Goal: Task Accomplishment & Management: Use online tool/utility

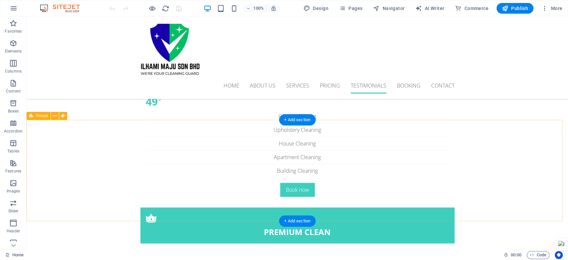
scroll to position [2069, 0]
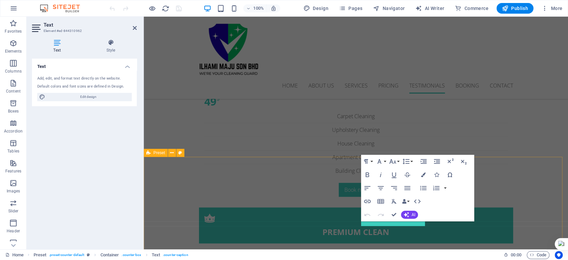
scroll to position [2036, 0]
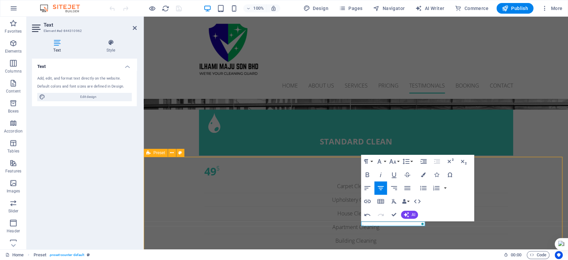
scroll to position [2069, 0]
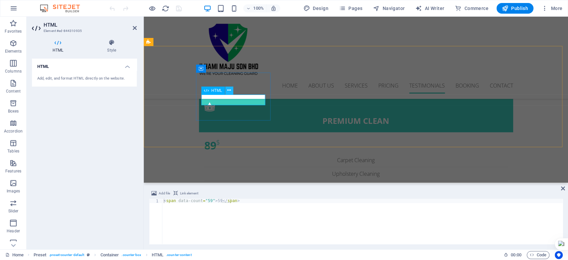
click at [229, 88] on icon at bounding box center [229, 90] width 4 height 7
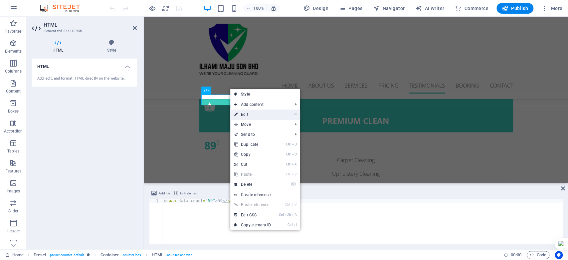
click at [247, 112] on link "⏎ Edit" at bounding box center [252, 114] width 45 height 10
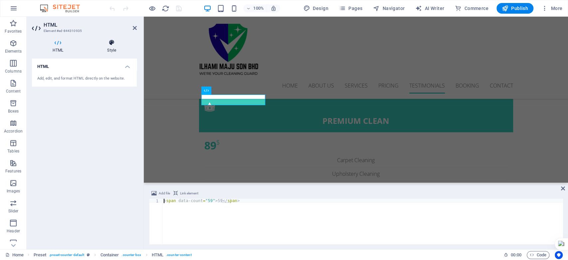
click at [113, 47] on h4 "Style" at bounding box center [111, 46] width 50 height 14
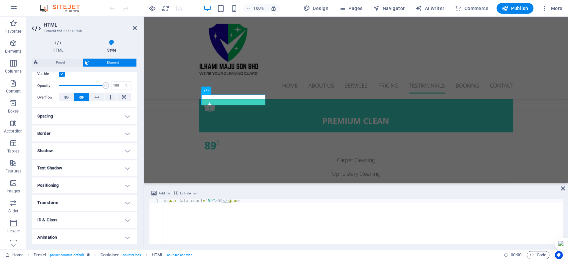
scroll to position [109, 0]
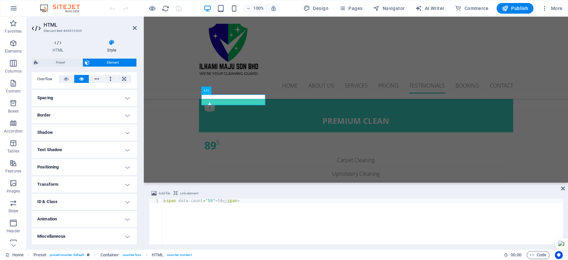
click at [125, 237] on h4 "Miscellaneous" at bounding box center [84, 236] width 105 height 16
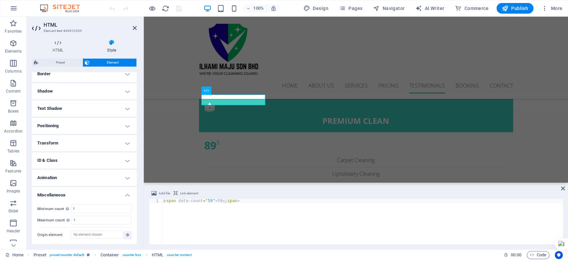
click at [125, 178] on h4 "Animation" at bounding box center [84, 178] width 105 height 16
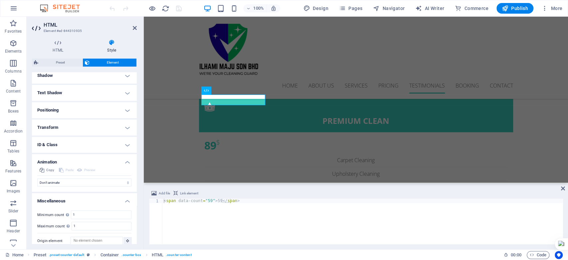
scroll to position [172, 0]
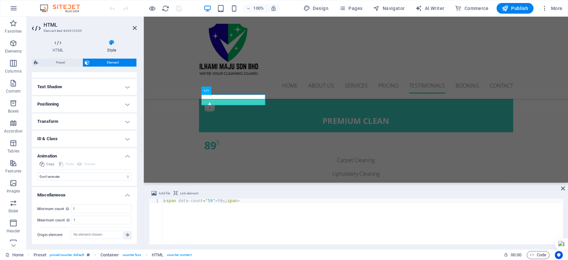
click at [128, 138] on h4 "ID & Class" at bounding box center [84, 139] width 105 height 16
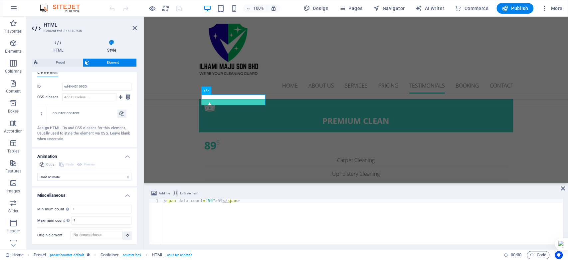
scroll to position [176, 0]
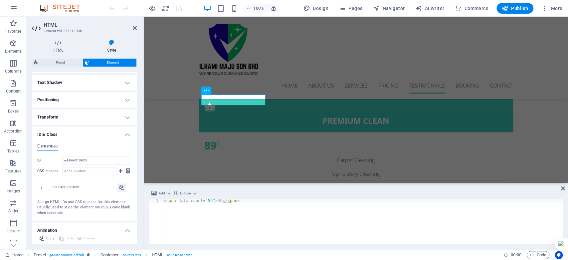
click at [126, 117] on h4 "Transform" at bounding box center [84, 117] width 105 height 16
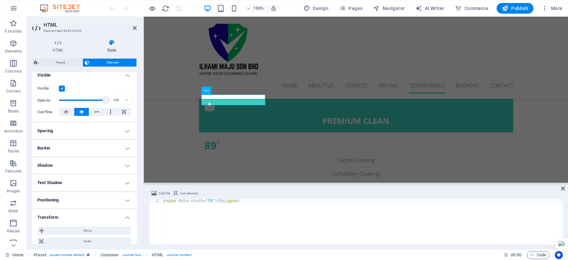
scroll to position [75, 0]
click at [127, 199] on h4 "Positioning" at bounding box center [84, 201] width 105 height 16
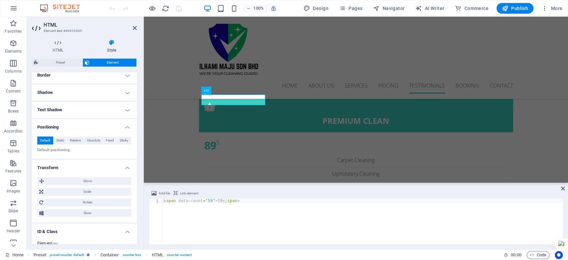
scroll to position [112, 0]
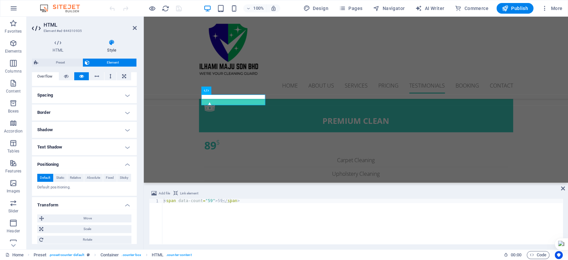
click at [126, 149] on h4 "Text Shadow" at bounding box center [84, 147] width 105 height 16
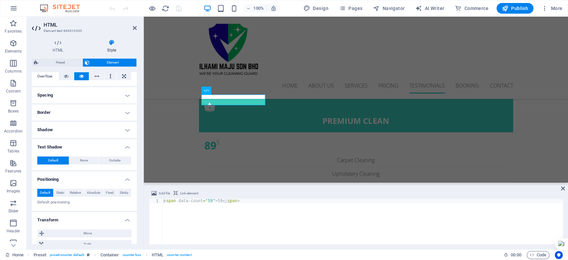
click at [124, 127] on h4 "Shadow" at bounding box center [84, 130] width 105 height 16
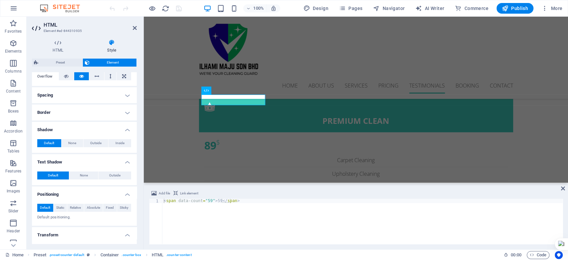
click at [126, 112] on h4 "Border" at bounding box center [84, 112] width 105 height 16
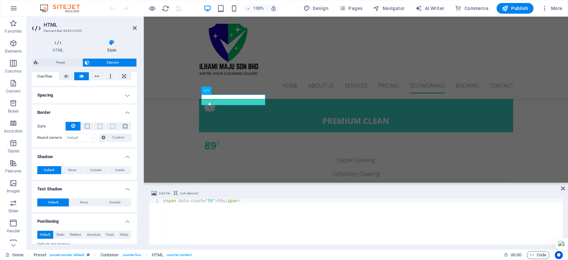
click at [127, 96] on h4 "Spacing" at bounding box center [84, 95] width 105 height 16
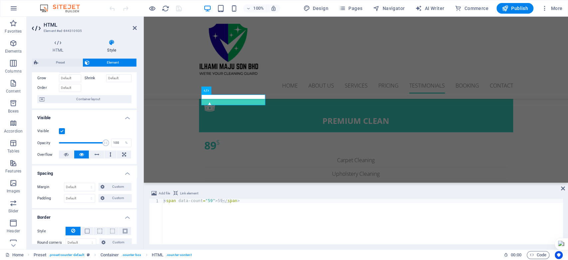
scroll to position [0, 0]
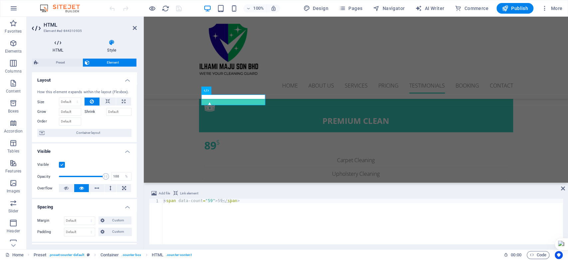
click at [60, 42] on icon at bounding box center [58, 42] width 52 height 7
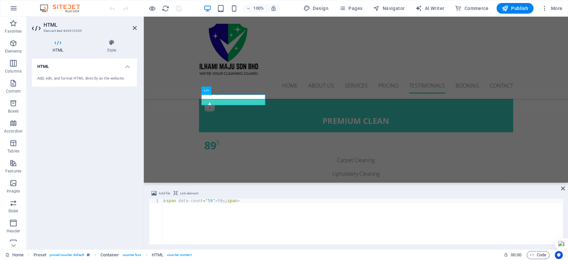
click at [85, 79] on div "Add, edit, and format HTML directly on the website." at bounding box center [84, 79] width 94 height 6
click at [94, 79] on div "Add, edit, and format HTML directly on the website." at bounding box center [84, 79] width 94 height 6
click at [49, 79] on div "Add, edit, and format HTML directly on the website." at bounding box center [84, 79] width 94 height 6
click at [221, 90] on span "HTML" at bounding box center [216, 90] width 11 height 4
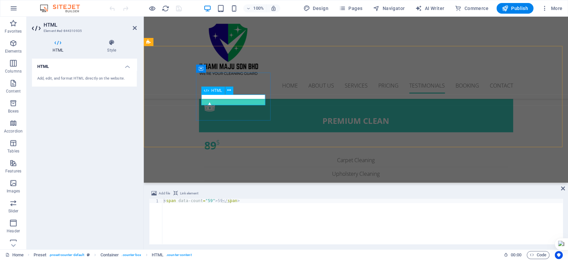
click at [218, 90] on span "HTML" at bounding box center [216, 90] width 11 height 4
click at [204, 92] on icon at bounding box center [206, 90] width 5 height 8
click at [229, 91] on icon at bounding box center [229, 90] width 4 height 7
click at [205, 90] on icon at bounding box center [206, 90] width 5 height 8
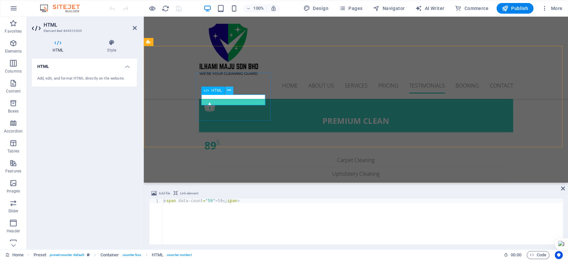
click at [229, 90] on icon at bounding box center [229, 90] width 4 height 7
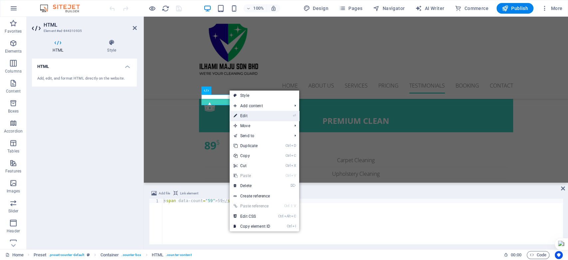
click at [269, 114] on link "⏎ Edit" at bounding box center [251, 116] width 45 height 10
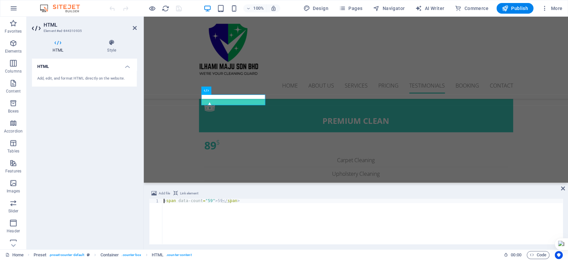
click at [116, 74] on div "Add, edit, and format HTML directly on the website." at bounding box center [84, 78] width 105 height 16
click at [110, 78] on div "Add, edit, and format HTML directly on the website." at bounding box center [84, 79] width 94 height 6
click at [112, 45] on icon at bounding box center [111, 42] width 50 height 7
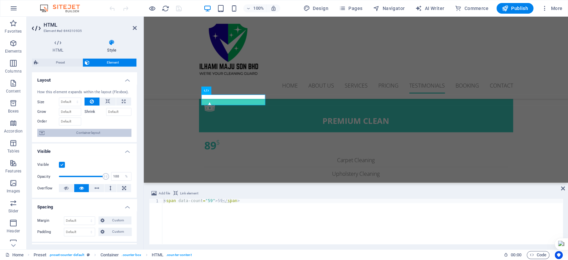
click at [59, 131] on span "Container layout" at bounding box center [88, 133] width 83 height 8
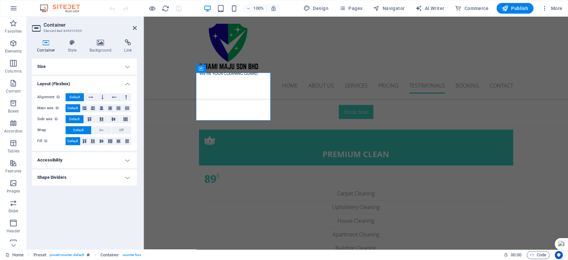
click at [125, 158] on h4 "Accessibility" at bounding box center [84, 160] width 105 height 16
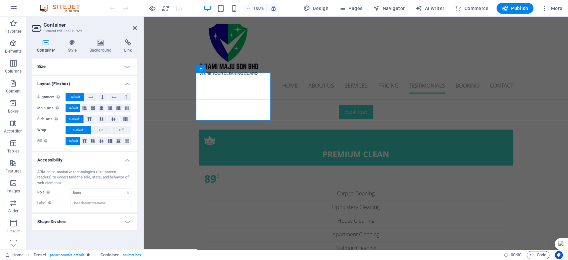
click at [124, 221] on h4 "Shape Dividers" at bounding box center [84, 221] width 105 height 16
click at [66, 46] on h4 "Style" at bounding box center [74, 46] width 22 height 14
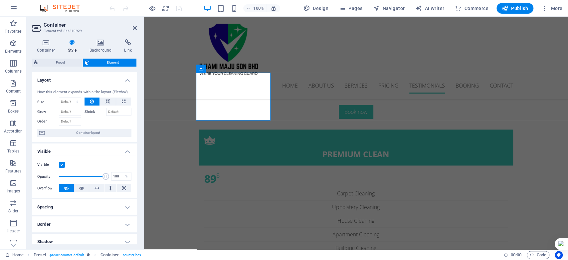
scroll to position [109, 0]
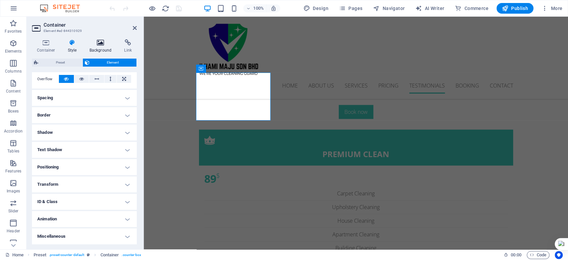
click at [94, 46] on h4 "Background" at bounding box center [101, 46] width 35 height 14
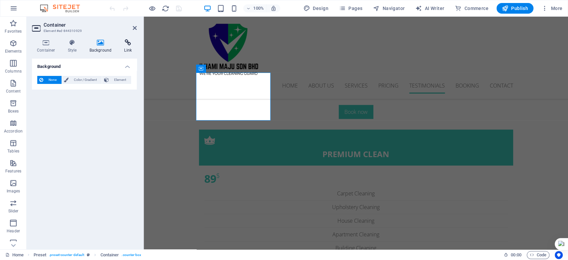
click at [122, 45] on icon at bounding box center [128, 42] width 18 height 7
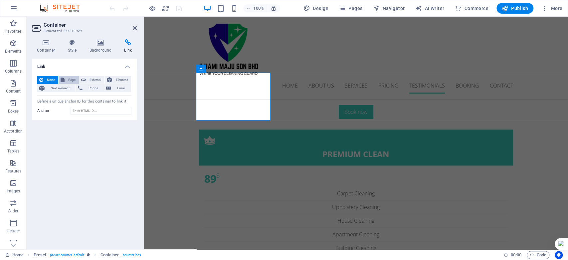
click at [69, 77] on span "Page" at bounding box center [71, 80] width 10 height 8
select select
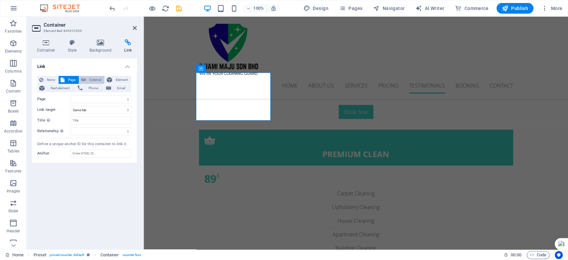
click at [82, 77] on icon at bounding box center [83, 80] width 5 height 8
select select "blank"
click at [118, 80] on span "Element" at bounding box center [121, 80] width 15 height 8
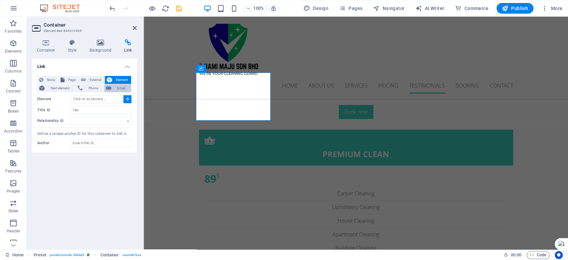
click at [120, 87] on span "Email" at bounding box center [121, 88] width 16 height 8
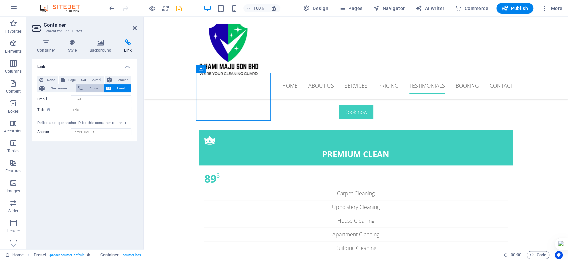
click at [98, 88] on span "Phone" at bounding box center [93, 88] width 18 height 8
click at [65, 89] on span "Next element" at bounding box center [60, 88] width 27 height 8
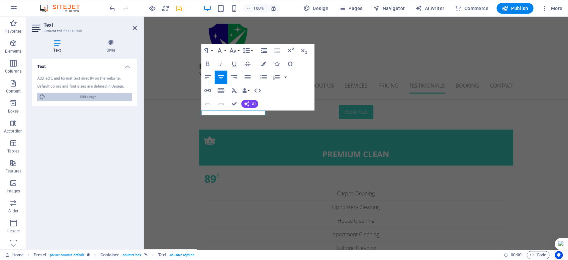
click at [125, 98] on span "Edit design" at bounding box center [88, 97] width 82 height 8
select select "px"
select select "300"
select select "px"
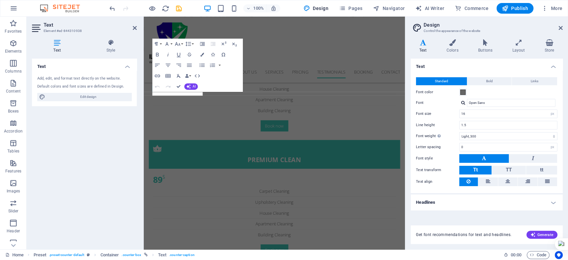
scroll to position [2170, 0]
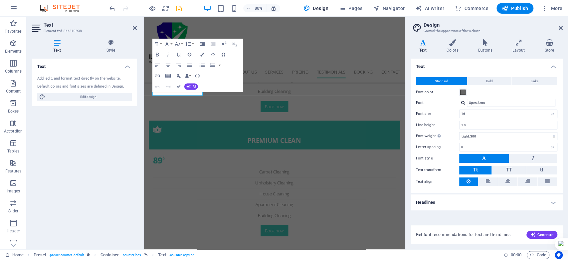
click at [551, 202] on h4 "Headlines" at bounding box center [486, 202] width 152 height 16
click at [537, 83] on button "Links" at bounding box center [533, 81] width 45 height 8
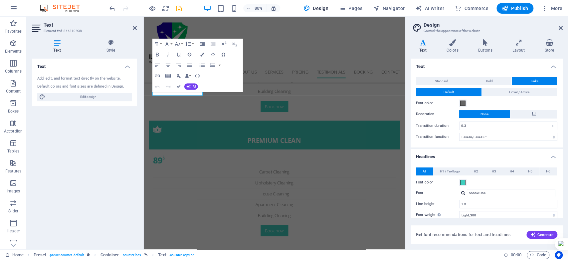
click at [112, 155] on div "Text Add, edit, and format text directly on the website. Default colors and fon…" at bounding box center [84, 151] width 105 height 185
click at [454, 48] on h4 "Colors" at bounding box center [454, 46] width 32 height 14
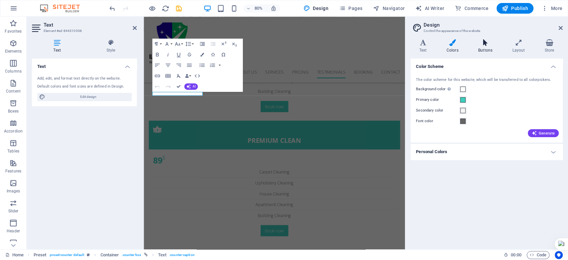
click at [487, 45] on icon at bounding box center [484, 42] width 31 height 7
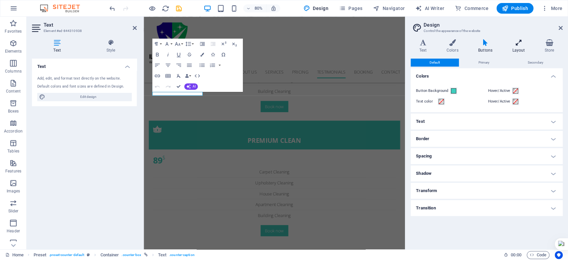
click at [522, 47] on h4 "Layout" at bounding box center [519, 46] width 32 height 14
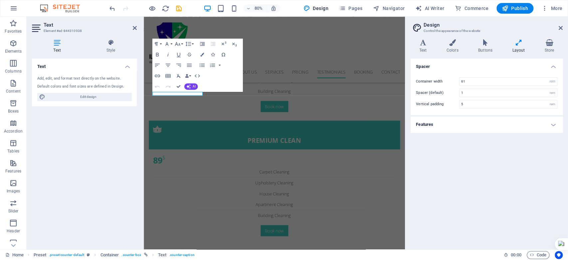
click at [556, 125] on h4 "Features" at bounding box center [486, 124] width 152 height 16
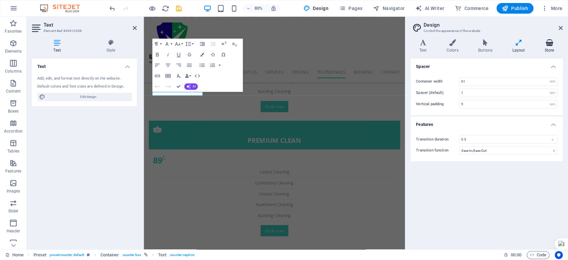
click at [546, 42] on icon at bounding box center [549, 42] width 27 height 7
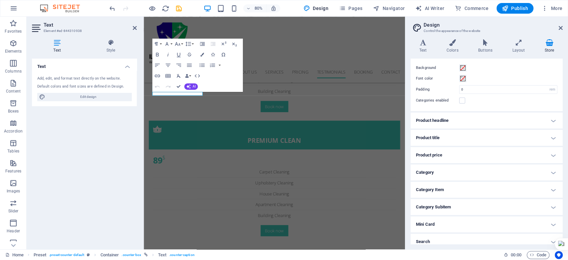
scroll to position [19, 0]
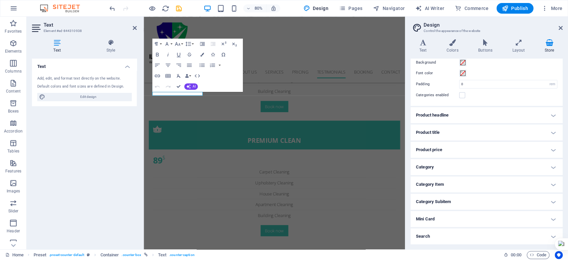
click at [555, 119] on h4 "Product headline" at bounding box center [486, 115] width 152 height 16
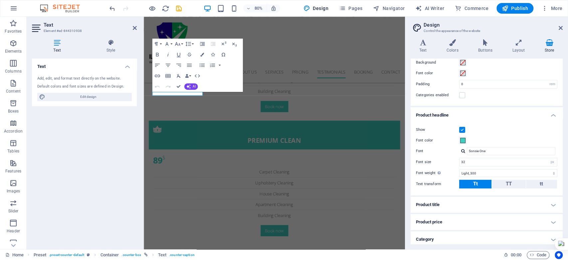
click at [555, 114] on h4 "Product headline" at bounding box center [486, 113] width 152 height 12
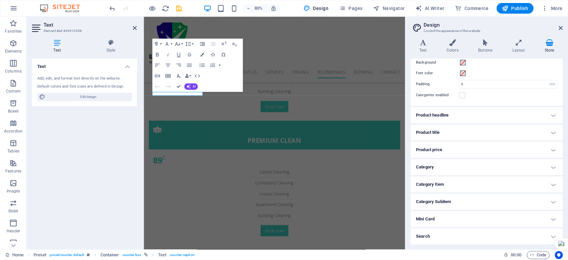
click at [554, 131] on h4 "Product title" at bounding box center [486, 132] width 152 height 16
click at [553, 132] on h4 "Product title" at bounding box center [486, 130] width 152 height 12
click at [551, 146] on h4 "Product price" at bounding box center [486, 150] width 152 height 16
click at [548, 151] on h4 "Product price" at bounding box center [486, 148] width 152 height 12
click at [560, 27] on icon at bounding box center [560, 27] width 4 height 5
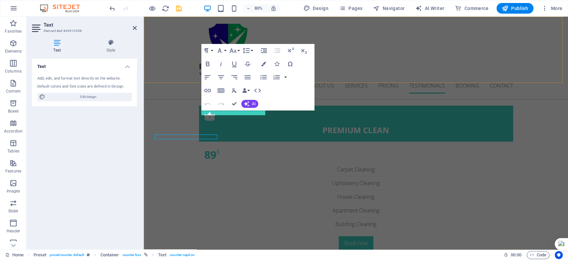
scroll to position [2146, 0]
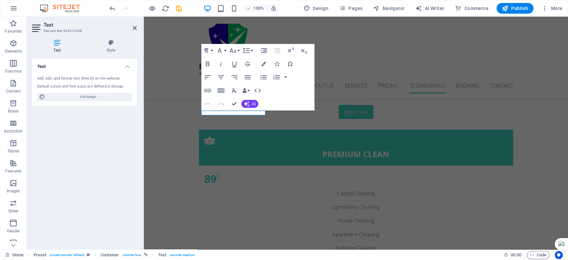
click at [86, 145] on div "Text Add, edit, and format text directly on the website. Default colors and fon…" at bounding box center [84, 151] width 105 height 185
click at [84, 175] on div "Text Add, edit, and format text directly on the website. Default colors and fon…" at bounding box center [84, 151] width 105 height 185
click at [85, 175] on div "Text Add, edit, and format text directly on the website. Default colors and fon…" at bounding box center [84, 151] width 105 height 185
click at [114, 39] on div "Text Style Text Add, edit, and format text directly on the website. Default col…" at bounding box center [84, 141] width 115 height 215
click at [114, 45] on icon at bounding box center [111, 42] width 52 height 7
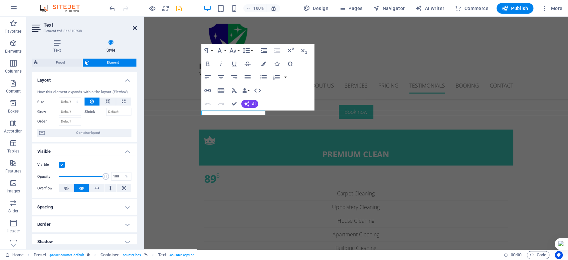
click at [136, 30] on icon at bounding box center [135, 27] width 4 height 5
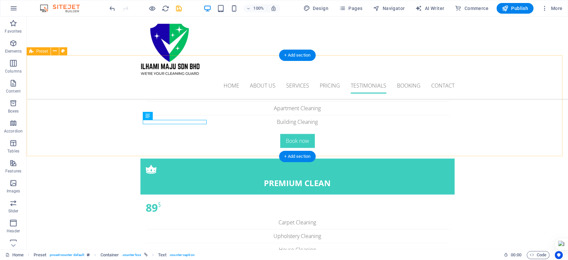
scroll to position [2106, 0]
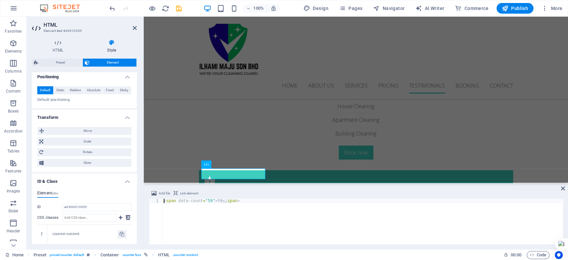
scroll to position [332, 0]
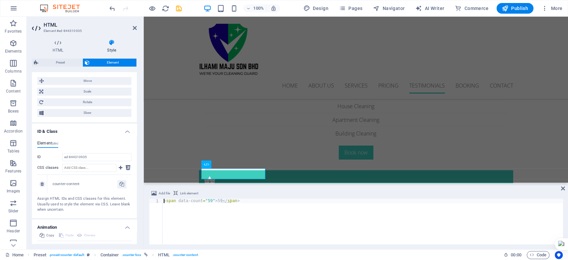
click at [101, 180] on div "counter-content" at bounding box center [89, 184] width 84 height 19
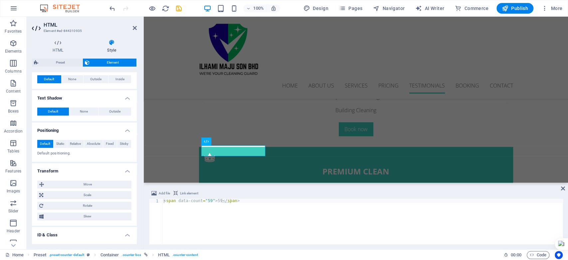
scroll to position [218, 0]
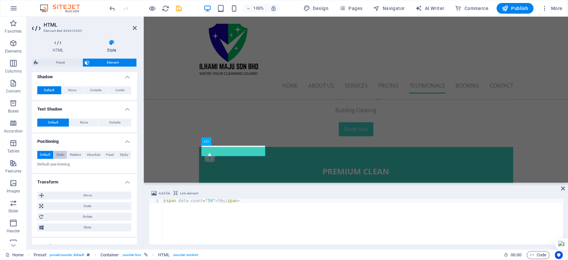
click at [63, 154] on span "Static" at bounding box center [60, 155] width 8 height 8
click at [75, 154] on span "Relative" at bounding box center [75, 155] width 11 height 8
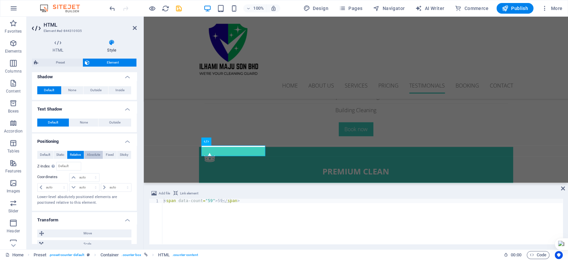
click at [88, 153] on span "Absolute" at bounding box center [93, 155] width 13 height 8
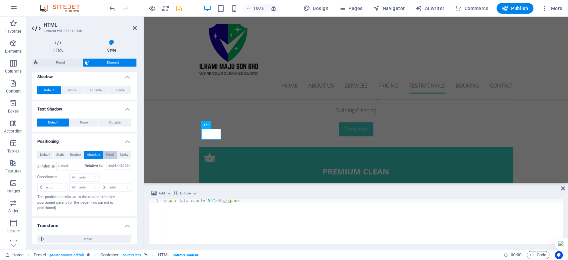
click at [109, 153] on span "Fixed" at bounding box center [110, 155] width 8 height 8
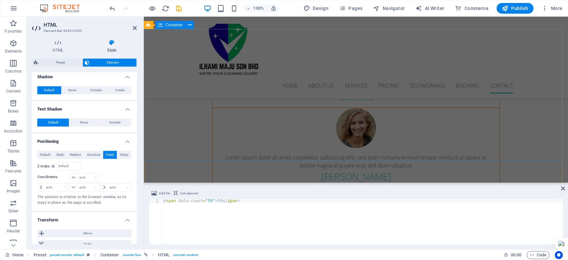
scroll to position [2642, 0]
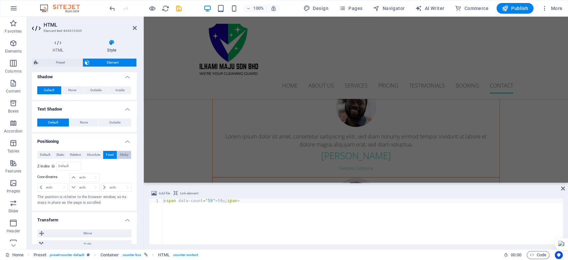
click at [124, 151] on span "Sticky" at bounding box center [124, 155] width 9 height 8
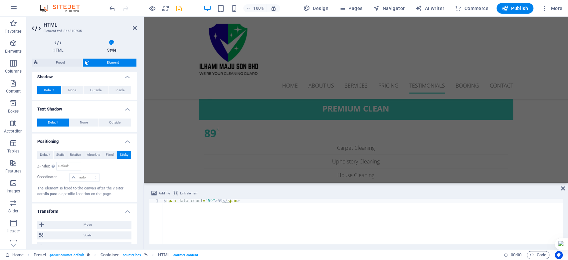
scroll to position [2146, 0]
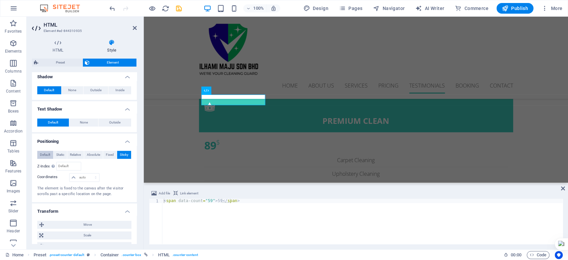
click at [45, 152] on span "Default" at bounding box center [45, 155] width 10 height 8
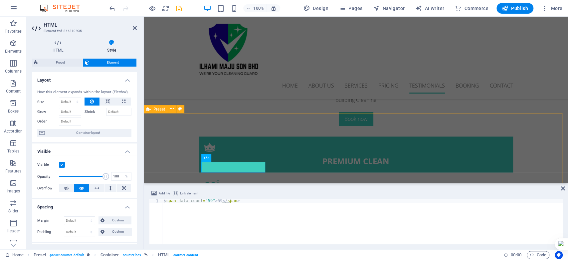
scroll to position [2110, 0]
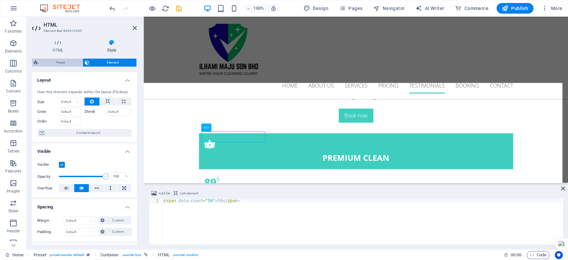
click at [63, 63] on span "Preset" at bounding box center [60, 63] width 40 height 8
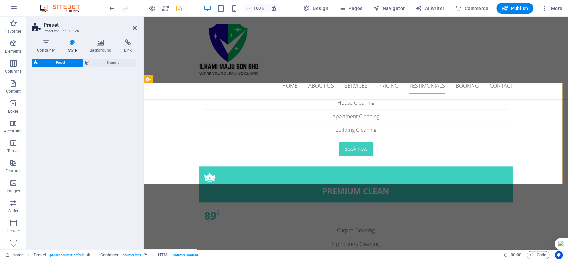
select select "px"
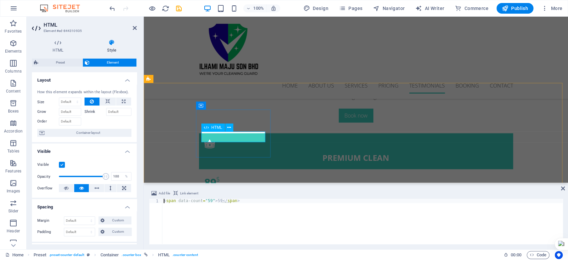
click at [188, 192] on span "Link element" at bounding box center [189, 193] width 18 height 8
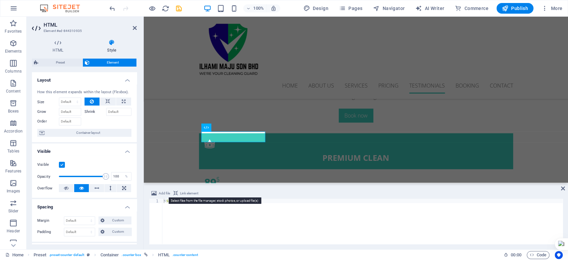
click at [163, 192] on span "Add file" at bounding box center [164, 193] width 11 height 8
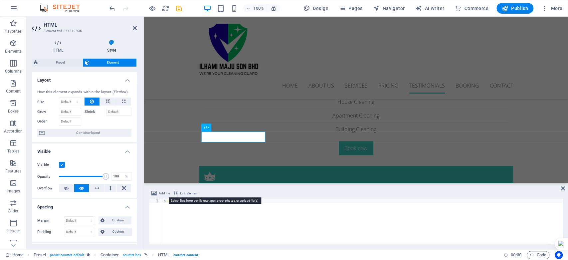
scroll to position [2133, 0]
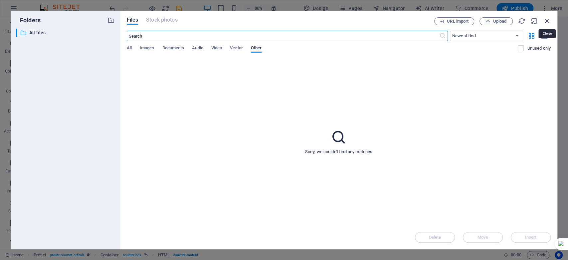
click at [548, 21] on icon "button" at bounding box center [546, 20] width 7 height 7
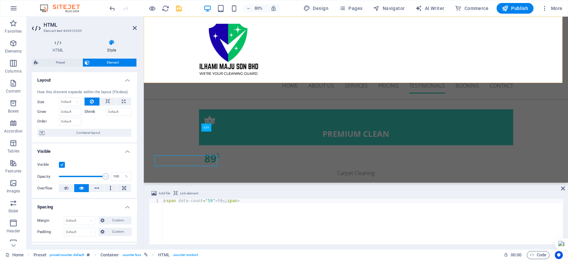
scroll to position [2110, 0]
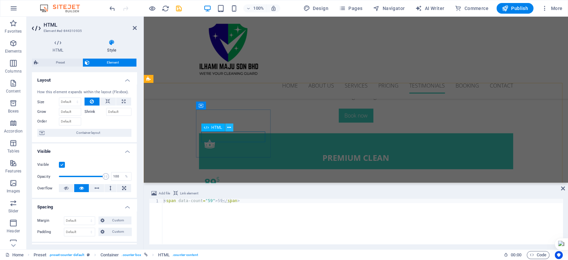
click at [229, 127] on icon at bounding box center [229, 127] width 4 height 7
click at [61, 45] on icon at bounding box center [58, 42] width 52 height 7
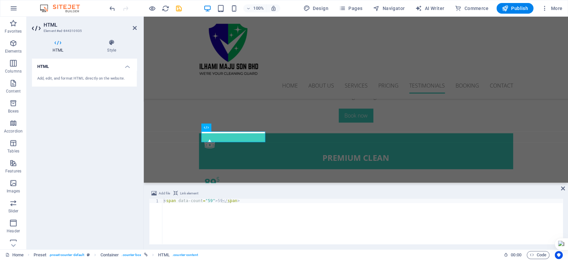
click at [111, 73] on div "Add, edit, and format HTML directly on the website." at bounding box center [84, 78] width 105 height 16
click at [107, 79] on div "Add, edit, and format HTML directly on the website." at bounding box center [84, 79] width 94 height 6
click at [114, 44] on icon at bounding box center [111, 42] width 50 height 7
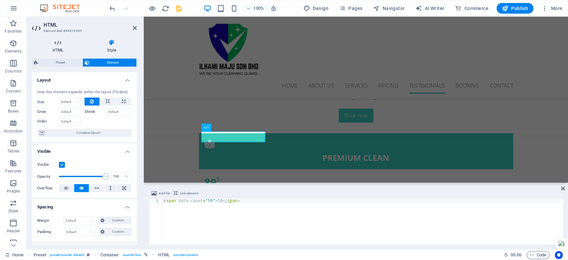
click at [66, 42] on icon at bounding box center [58, 42] width 52 height 7
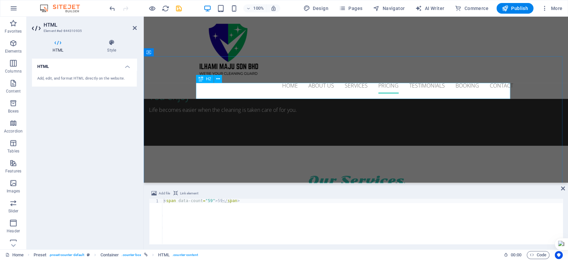
scroll to position [1075, 0]
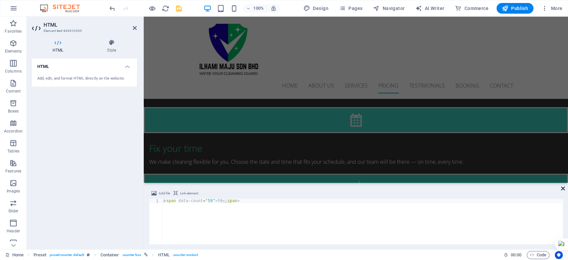
click at [561, 189] on icon at bounding box center [563, 188] width 4 height 5
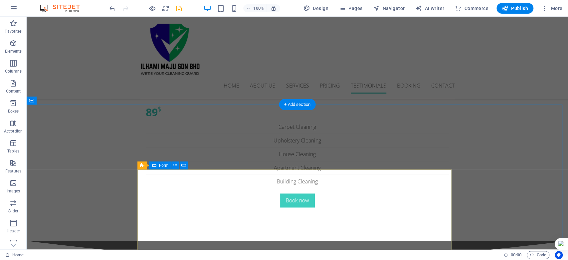
scroll to position [2257, 0]
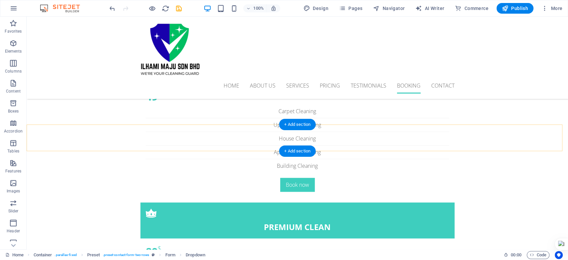
scroll to position [2294, 0]
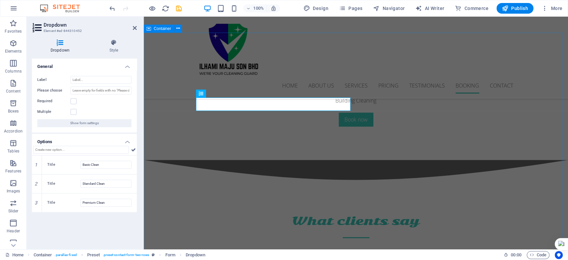
scroll to position [2261, 0]
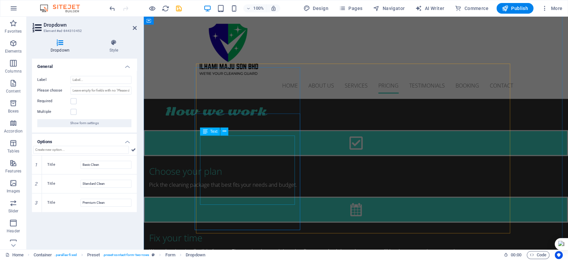
scroll to position [1042, 0]
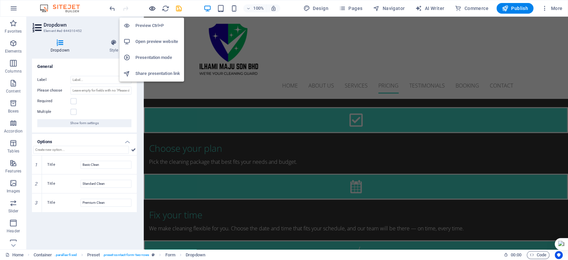
click at [154, 6] on icon "button" at bounding box center [152, 9] width 8 height 8
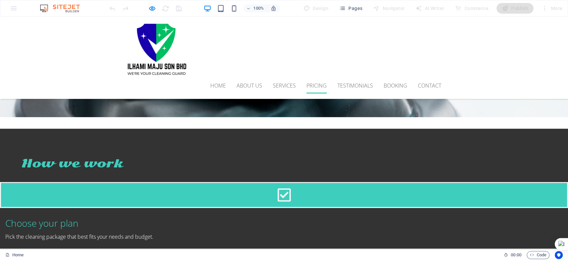
scroll to position [830, 0]
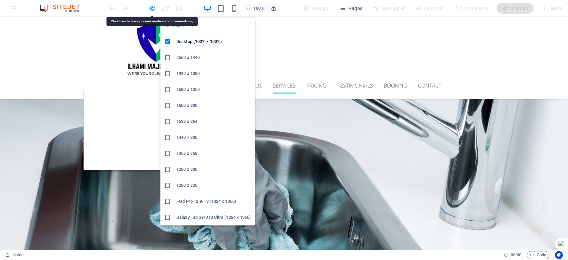
click at [209, 11] on icon "button" at bounding box center [207, 9] width 8 height 8
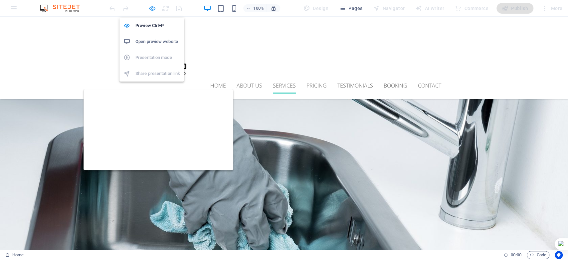
click at [151, 9] on icon "button" at bounding box center [152, 9] width 8 height 8
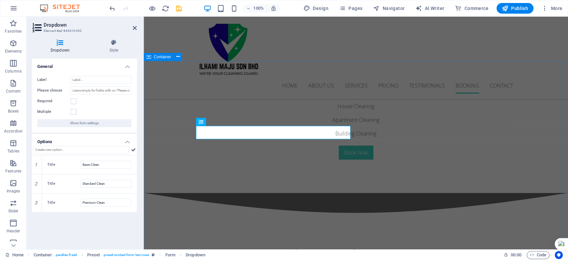
scroll to position [2269, 0]
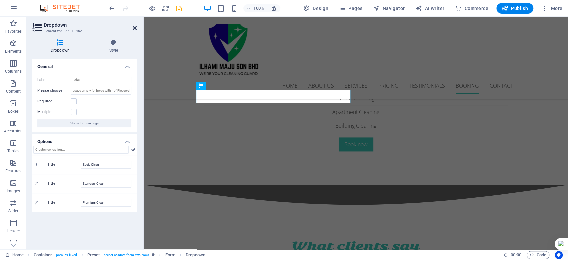
click at [134, 28] on icon at bounding box center [135, 27] width 4 height 5
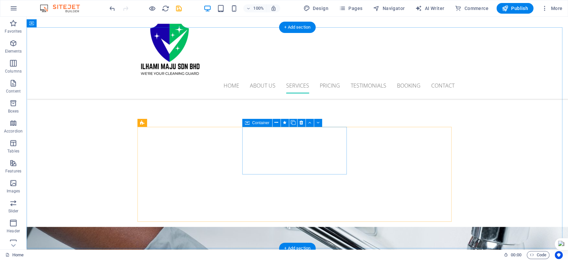
scroll to position [861, 0]
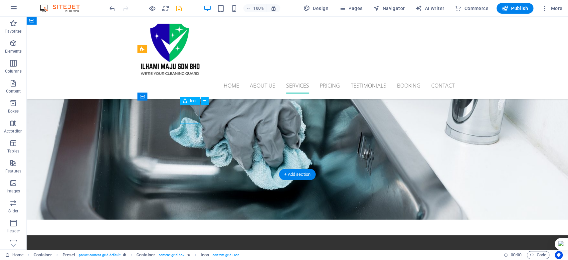
select select "xMidYMid"
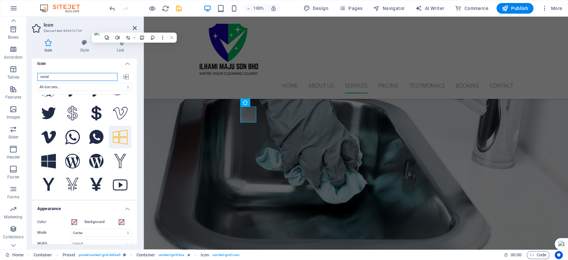
scroll to position [0, 0]
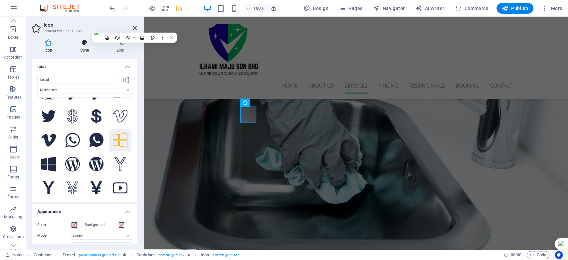
click at [80, 46] on h4 "Style" at bounding box center [85, 46] width 37 height 14
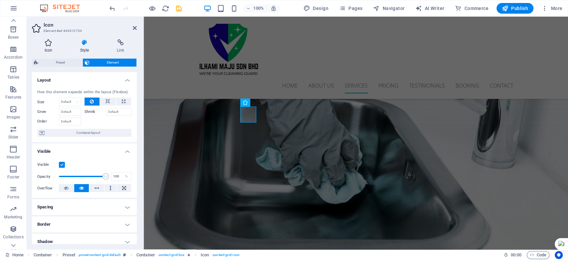
click at [48, 47] on h4 "Icon" at bounding box center [50, 46] width 36 height 14
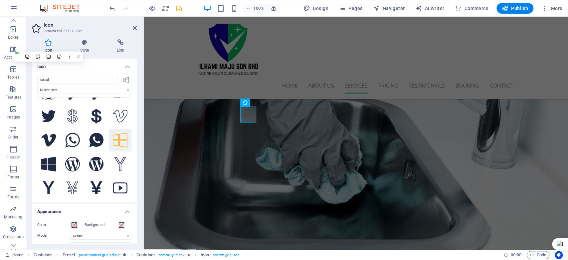
scroll to position [1056, 0]
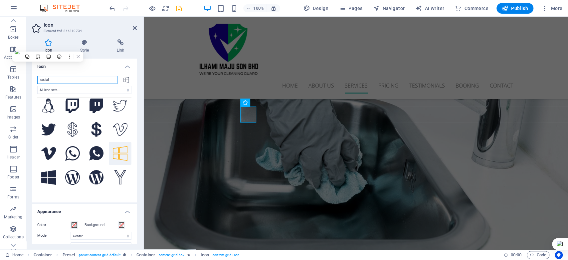
click at [76, 82] on input "social" at bounding box center [77, 80] width 80 height 8
click at [124, 79] on icon at bounding box center [125, 79] width 5 height 5
click at [95, 77] on input "social" at bounding box center [77, 80] width 80 height 8
drag, startPoint x: 98, startPoint y: 79, endPoint x: 36, endPoint y: 81, distance: 61.9
click at [36, 81] on div "social All icon sets... IcoFont Ionicons FontAwesome Brands FontAwesome Duotone…" at bounding box center [84, 136] width 105 height 132
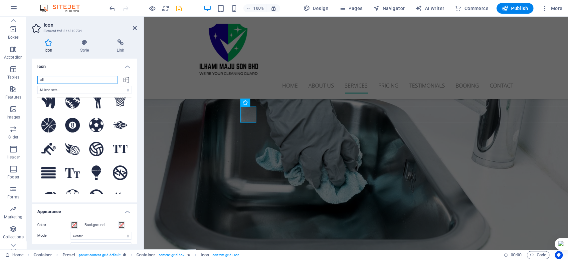
scroll to position [0, 0]
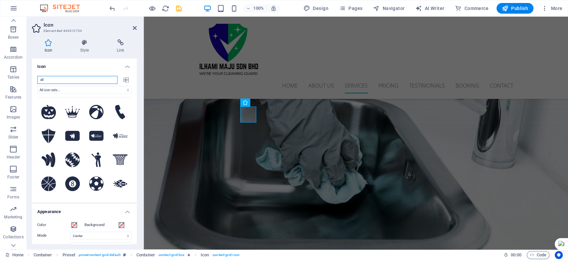
drag, startPoint x: 54, startPoint y: 77, endPoint x: 35, endPoint y: 80, distance: 19.5
click at [35, 80] on div "all All icon sets... IcoFont Ionicons FontAwesome Brands FontAwesome Duotone Fo…" at bounding box center [84, 136] width 105 height 132
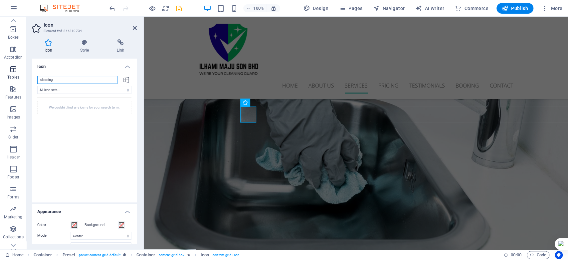
drag, startPoint x: 61, startPoint y: 81, endPoint x: 20, endPoint y: 81, distance: 40.9
click at [20, 81] on section "Favorites Elements Columns Content Boxes Accordion Tables Features Images Slide…" at bounding box center [284, 133] width 568 height 232
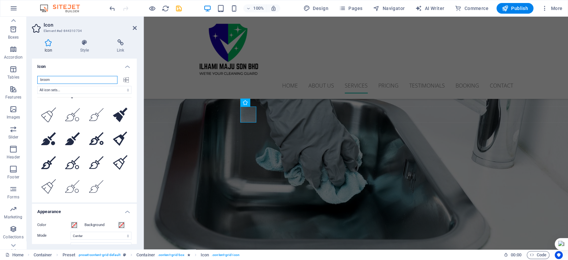
drag, startPoint x: 55, startPoint y: 77, endPoint x: 32, endPoint y: 79, distance: 23.1
click at [32, 79] on div "broom All icon sets... IcoFont Ionicons FontAwesome Brands FontAwesome Duotone …" at bounding box center [84, 136] width 105 height 132
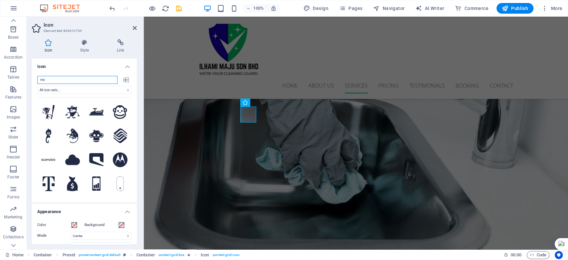
type input "m"
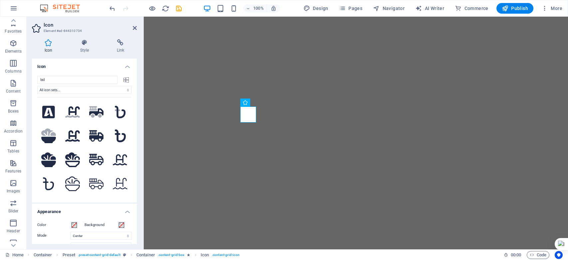
select select "xMidYMid"
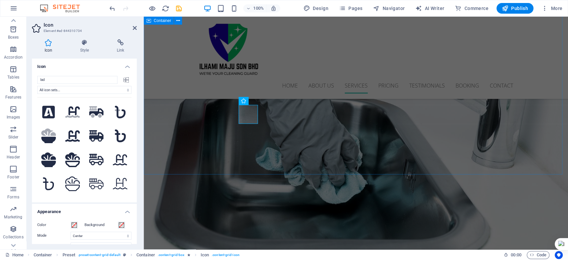
scroll to position [791, 0]
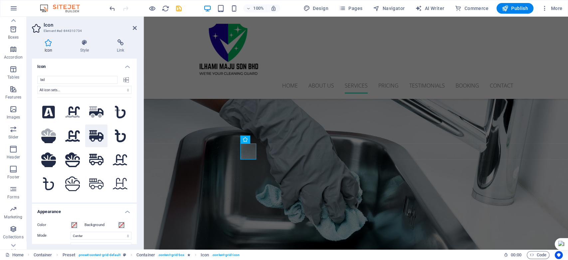
type input "lad"
click at [94, 134] on icon at bounding box center [96, 136] width 15 height 12
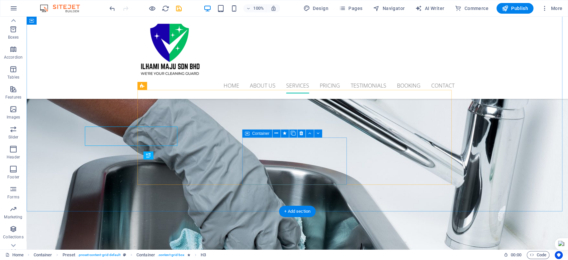
scroll to position [824, 0]
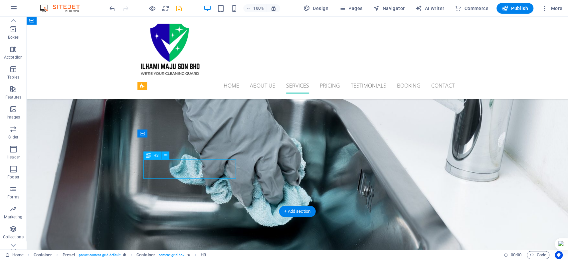
scroll to position [791, 0]
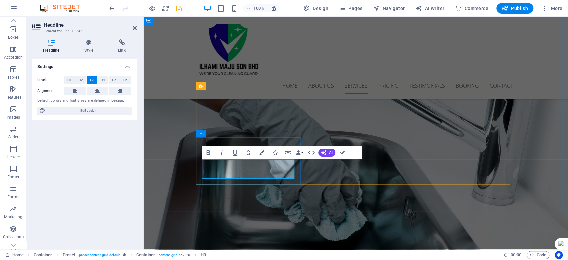
drag, startPoint x: 245, startPoint y: 171, endPoint x: 212, endPoint y: 166, distance: 34.0
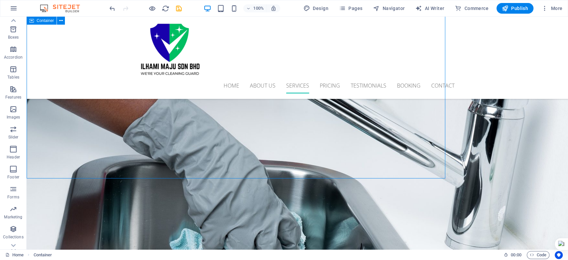
scroll to position [824, 0]
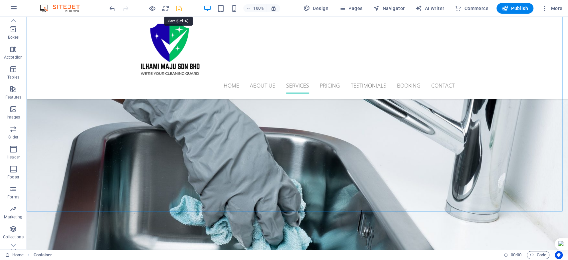
click at [179, 9] on icon "save" at bounding box center [179, 9] width 8 height 8
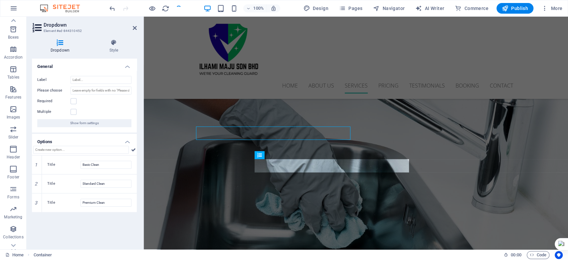
scroll to position [2232, 0]
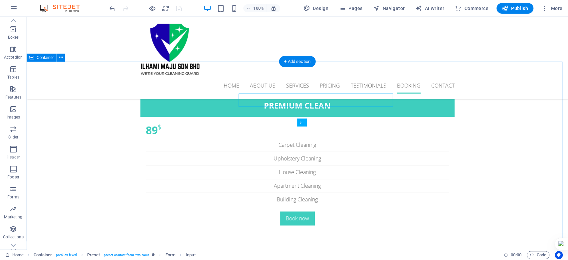
scroll to position [2265, 0]
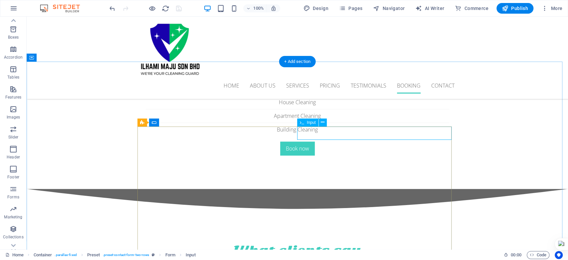
scroll to position [2232, 0]
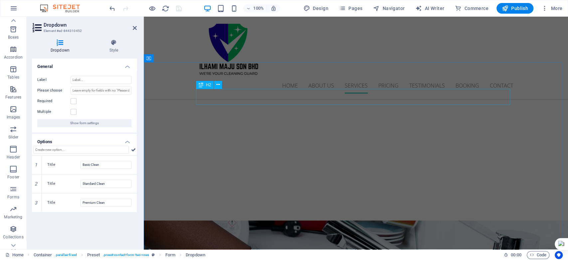
scroll to position [754, 0]
click at [109, 166] on input "Basic Clean" at bounding box center [105, 165] width 51 height 8
drag, startPoint x: 107, startPoint y: 164, endPoint x: 88, endPoint y: 161, distance: 18.9
click at [88, 161] on input "Basic Clean" at bounding box center [105, 165] width 51 height 8
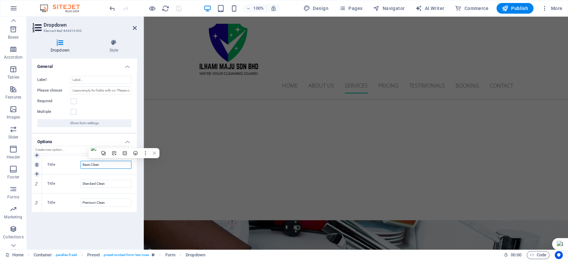
click at [119, 164] on input "Basic Clean" at bounding box center [105, 165] width 51 height 8
drag, startPoint x: 117, startPoint y: 164, endPoint x: 75, endPoint y: 160, distance: 42.4
click at [75, 160] on div "Title Basic Clean" at bounding box center [89, 164] width 95 height 19
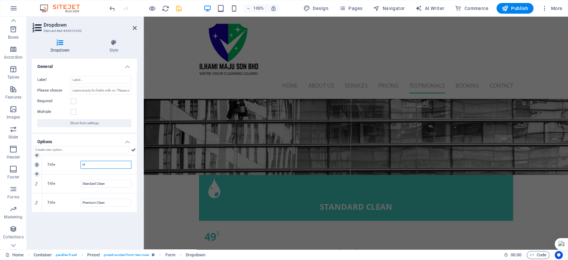
scroll to position [2232, 0]
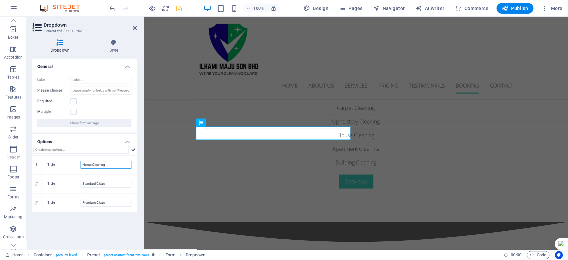
type input "Home Cleaning"
click at [109, 183] on input "Standard Clean" at bounding box center [105, 184] width 51 height 8
drag, startPoint x: 112, startPoint y: 184, endPoint x: 74, endPoint y: 179, distance: 38.3
click at [74, 179] on div "Title Standard Clean" at bounding box center [89, 183] width 95 height 19
paste input "Building Cleaning"
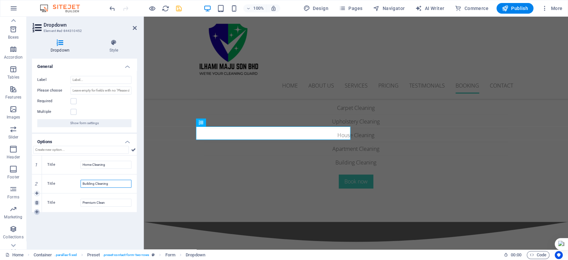
click at [37, 210] on icon at bounding box center [36, 212] width 3 height 4
click at [36, 232] on link at bounding box center [37, 231] width 6 height 6
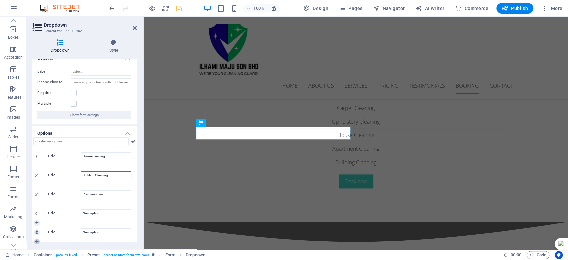
scroll to position [8, 0]
click at [35, 240] on icon at bounding box center [36, 241] width 3 height 4
type input "Building Cleaning"
drag, startPoint x: 112, startPoint y: 196, endPoint x: 75, endPoint y: 196, distance: 36.2
click at [75, 196] on div "Title Premium Clean" at bounding box center [89, 194] width 84 height 8
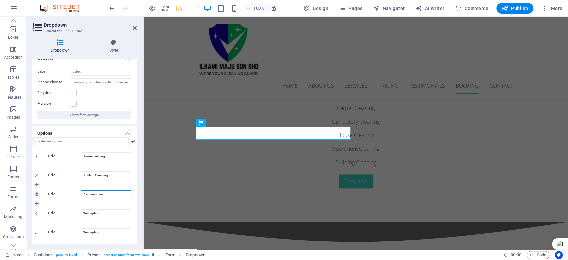
paste input "Commercial Cleaning"
type input "Commercial Cleaning"
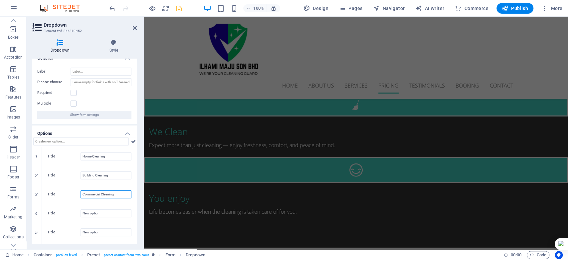
scroll to position [1198, 0]
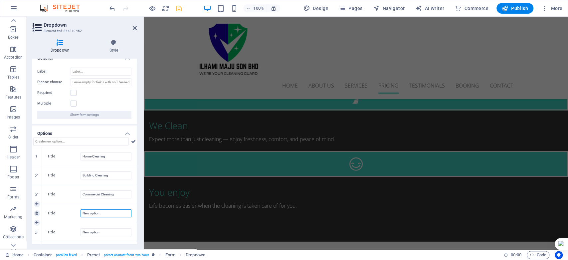
drag, startPoint x: 106, startPoint y: 212, endPoint x: 81, endPoint y: 212, distance: 25.6
click at [81, 212] on input "New option" at bounding box center [105, 213] width 51 height 8
paste input "Commercial Cleaning"
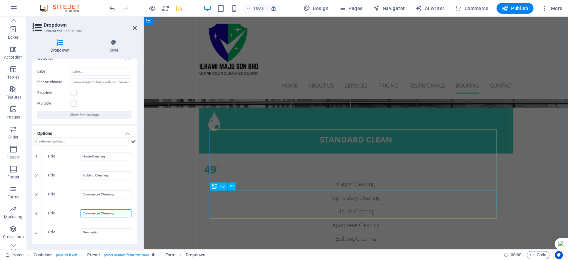
scroll to position [2232, 0]
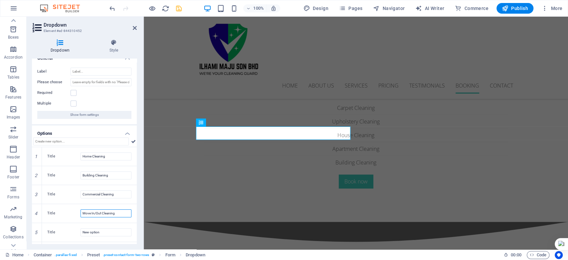
type input "Move In/Out Cleaning"
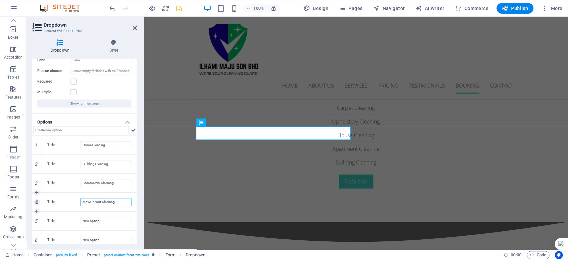
scroll to position [24, 0]
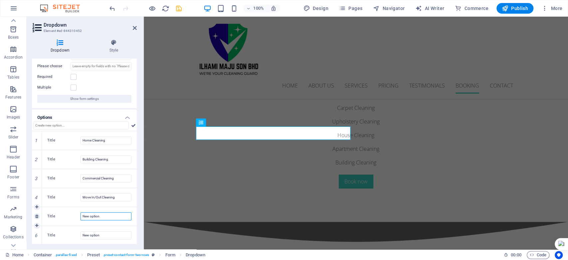
drag, startPoint x: 113, startPoint y: 214, endPoint x: 74, endPoint y: 215, distance: 38.2
click at [74, 215] on div "Title New option" at bounding box center [89, 216] width 84 height 8
paste input "Apartment Cleaning"
type input "Apartment Cleaning"
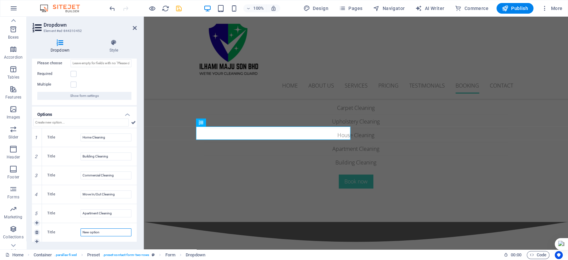
drag, startPoint x: 107, startPoint y: 232, endPoint x: 78, endPoint y: 228, distance: 28.8
click at [78, 228] on div "Title New option" at bounding box center [89, 232] width 84 height 8
paste input "Office Cleaning"
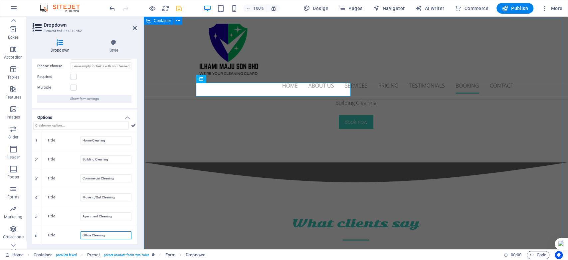
scroll to position [2269, 0]
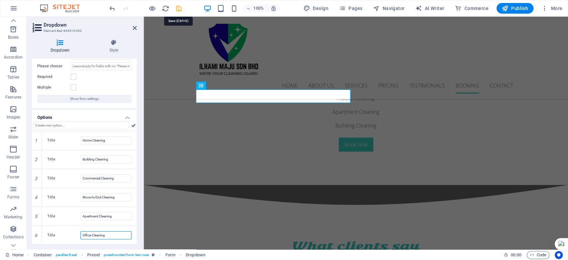
type input "Office Cleaning"
click at [178, 8] on icon "save" at bounding box center [179, 9] width 8 height 8
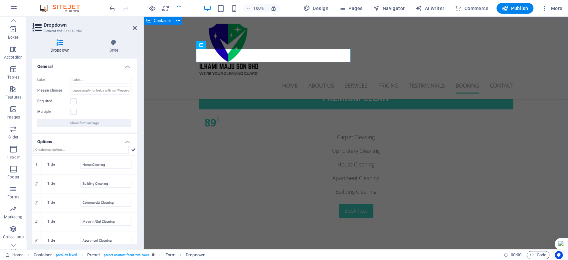
scroll to position [2195, 0]
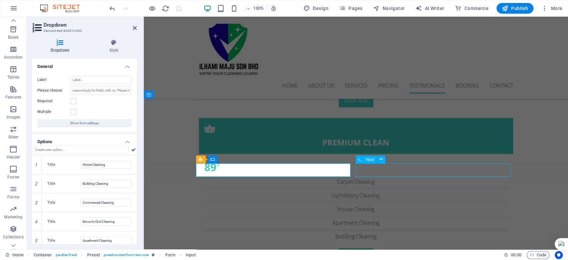
scroll to position [2228, 0]
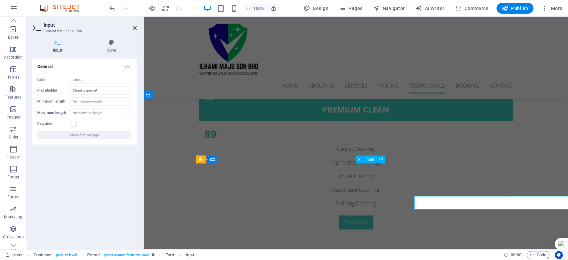
scroll to position [2195, 0]
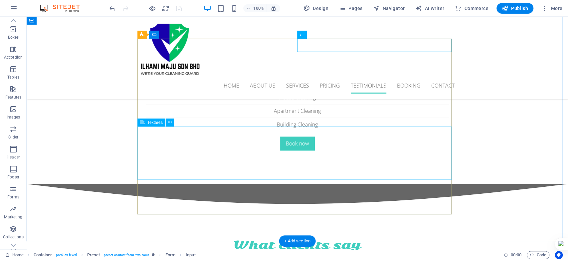
scroll to position [2228, 0]
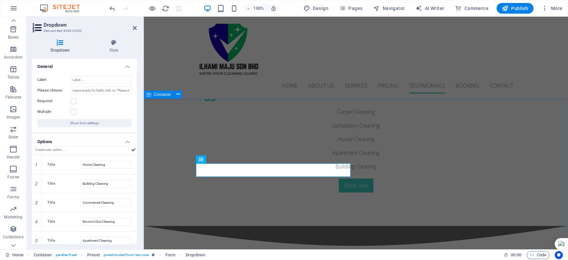
scroll to position [2195, 0]
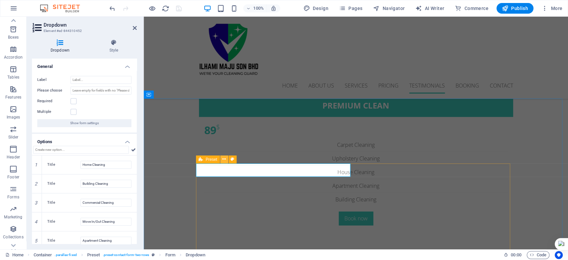
click at [225, 160] on icon at bounding box center [224, 159] width 4 height 7
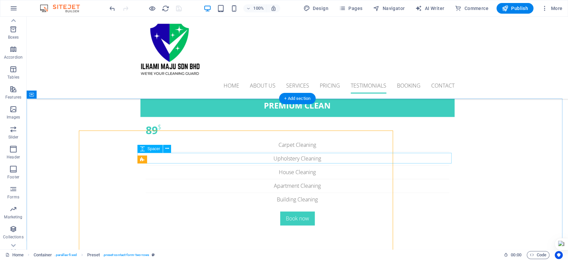
scroll to position [2228, 0]
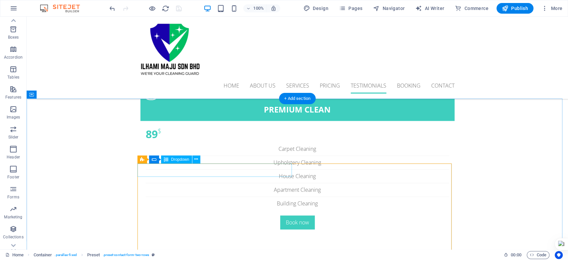
click at [196, 161] on icon at bounding box center [196, 159] width 4 height 7
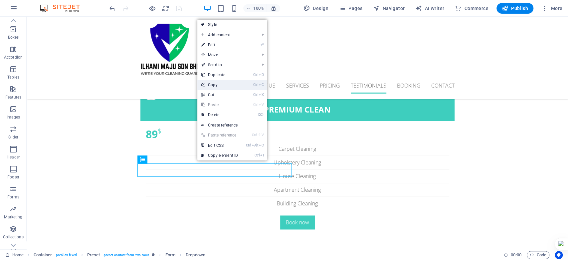
click at [225, 84] on link "Ctrl C Copy" at bounding box center [219, 85] width 45 height 10
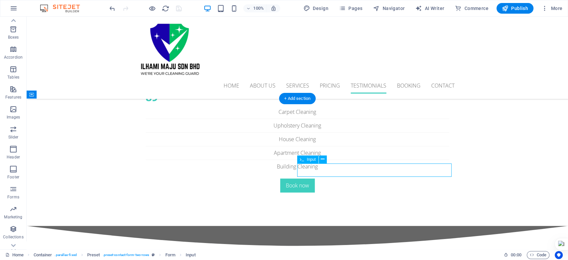
scroll to position [2195, 0]
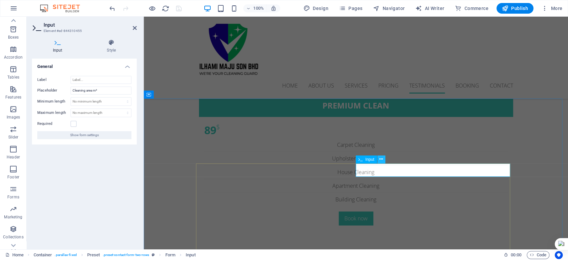
click at [382, 159] on icon at bounding box center [381, 159] width 4 height 7
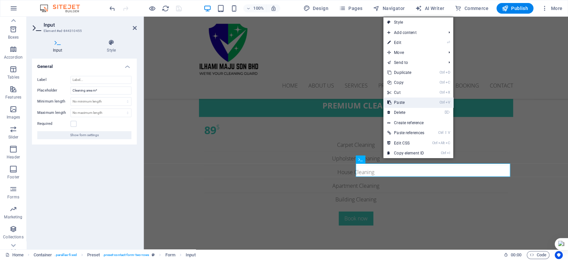
click at [408, 104] on link "Ctrl V Paste" at bounding box center [405, 102] width 45 height 10
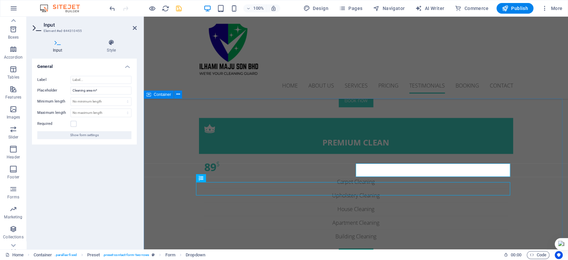
scroll to position [2228, 0]
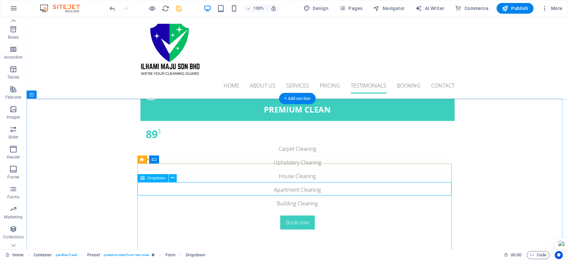
click at [172, 181] on icon at bounding box center [173, 177] width 4 height 7
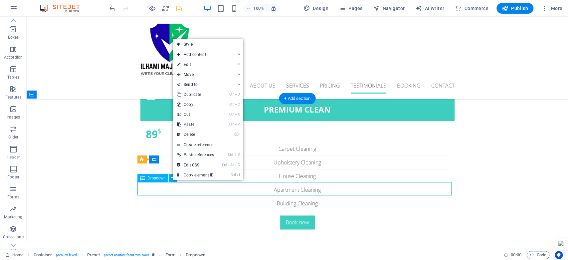
drag, startPoint x: 451, startPoint y: 185, endPoint x: 410, endPoint y: 189, distance: 41.1
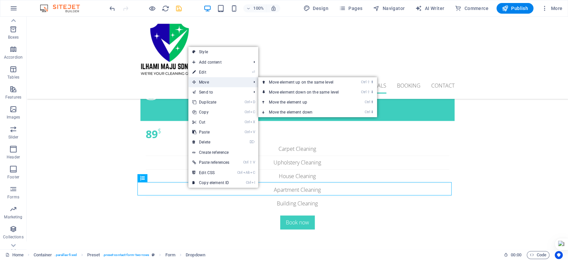
drag, startPoint x: 207, startPoint y: 81, endPoint x: 236, endPoint y: 81, distance: 28.9
click at [236, 81] on span "Move" at bounding box center [218, 82] width 60 height 10
click at [277, 79] on link "Ctrl ⇧ ⬆ Move element up on the same level" at bounding box center [305, 82] width 94 height 10
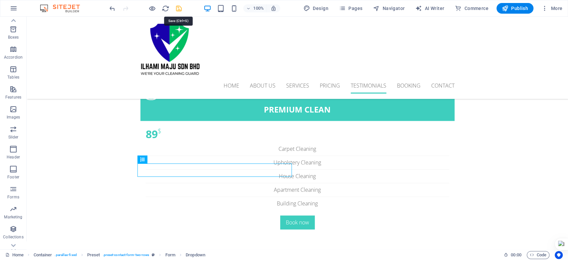
click at [178, 10] on icon "save" at bounding box center [179, 9] width 8 height 8
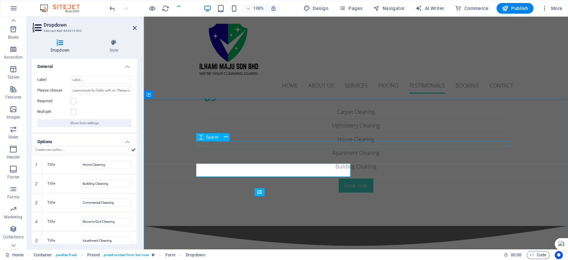
scroll to position [2195, 0]
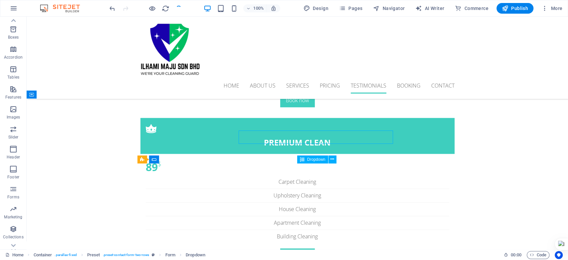
scroll to position [2228, 0]
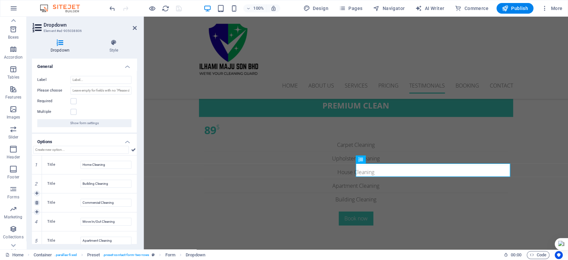
scroll to position [24, 0]
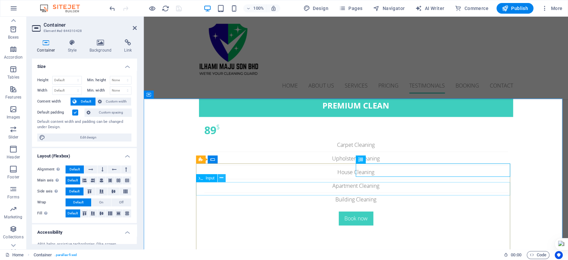
click at [220, 178] on icon at bounding box center [221, 177] width 4 height 7
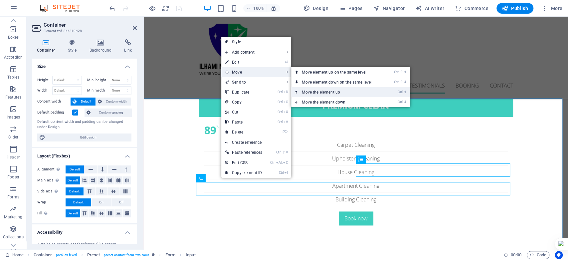
click at [316, 90] on link "Ctrl ⬆ Move the element up" at bounding box center [338, 92] width 94 height 10
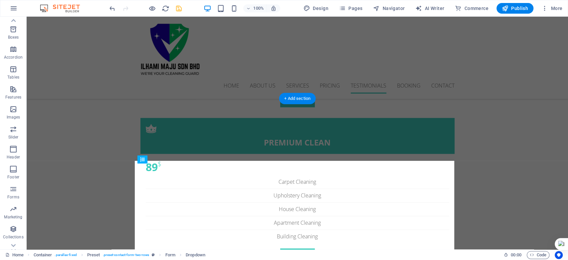
scroll to position [2228, 0]
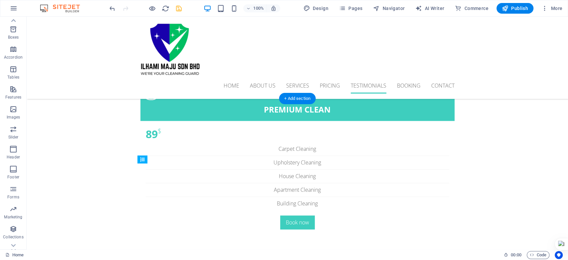
drag, startPoint x: 224, startPoint y: 196, endPoint x: 192, endPoint y: 161, distance: 48.5
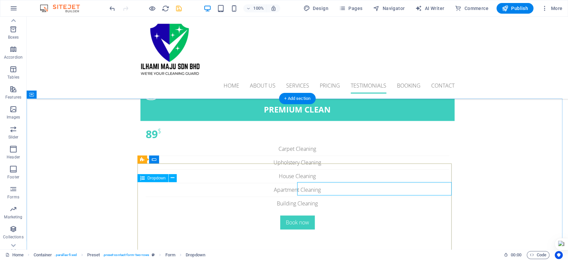
drag, startPoint x: 281, startPoint y: 188, endPoint x: 301, endPoint y: 188, distance: 20.6
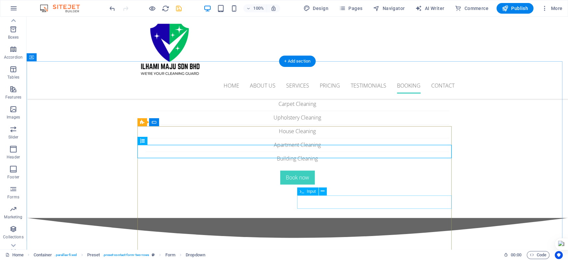
scroll to position [2265, 0]
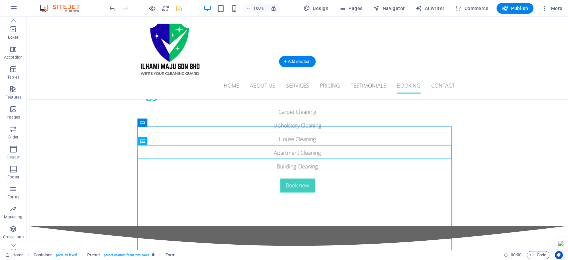
drag, startPoint x: 178, startPoint y: 141, endPoint x: 152, endPoint y: 160, distance: 32.4
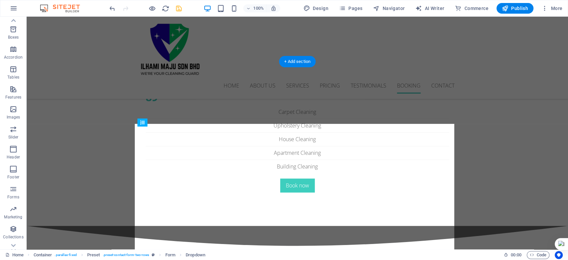
drag, startPoint x: 169, startPoint y: 158, endPoint x: 163, endPoint y: 127, distance: 32.1
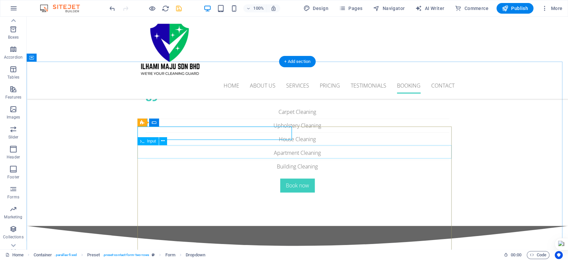
click at [197, 122] on icon at bounding box center [196, 122] width 4 height 7
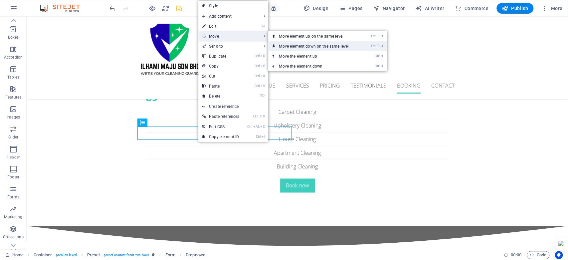
click at [280, 46] on link "Ctrl ⇧ ⬇ Move element down on the same level" at bounding box center [315, 46] width 94 height 10
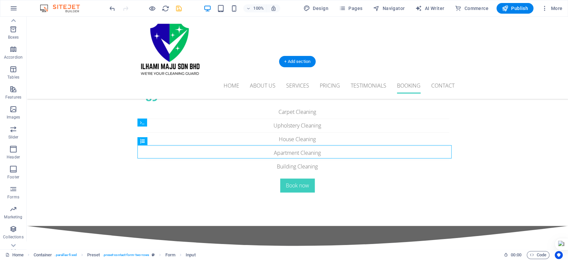
drag, startPoint x: 176, startPoint y: 160, endPoint x: 153, endPoint y: 128, distance: 38.6
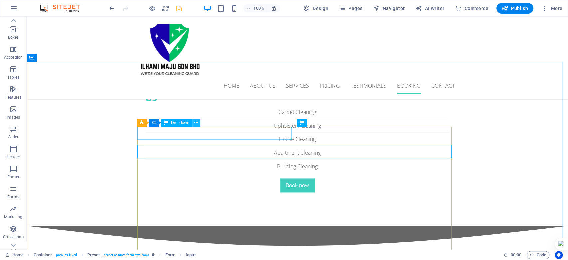
click at [195, 122] on icon at bounding box center [196, 122] width 4 height 7
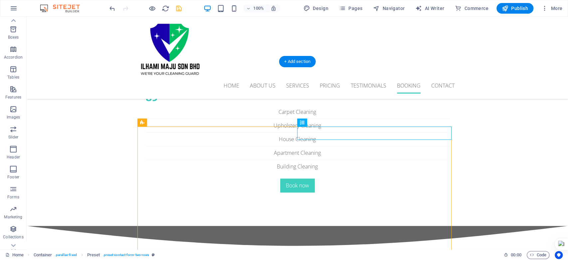
drag, startPoint x: 167, startPoint y: 136, endPoint x: 144, endPoint y: 145, distance: 25.1
drag, startPoint x: 168, startPoint y: 136, endPoint x: 147, endPoint y: 162, distance: 33.1
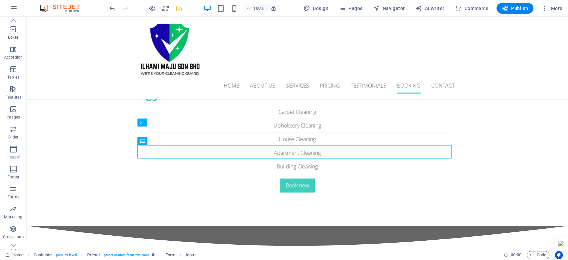
drag, startPoint x: 146, startPoint y: 141, endPoint x: 147, endPoint y: 123, distance: 18.3
click at [147, 123] on div "Input" at bounding box center [144, 122] width 14 height 8
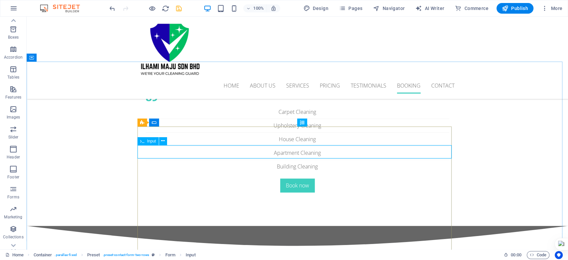
click at [139, 141] on div "Input" at bounding box center [147, 141] width 21 height 8
click at [141, 141] on icon at bounding box center [142, 141] width 4 height 8
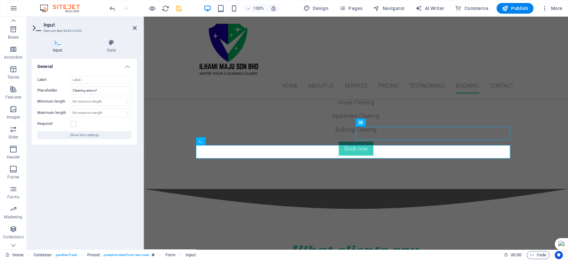
scroll to position [2232, 0]
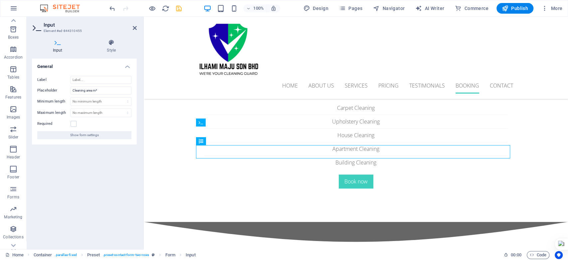
drag, startPoint x: 199, startPoint y: 141, endPoint x: 197, endPoint y: 122, distance: 18.8
click at [197, 122] on div "Input" at bounding box center [201, 122] width 10 height 8
click at [220, 140] on icon at bounding box center [221, 140] width 4 height 7
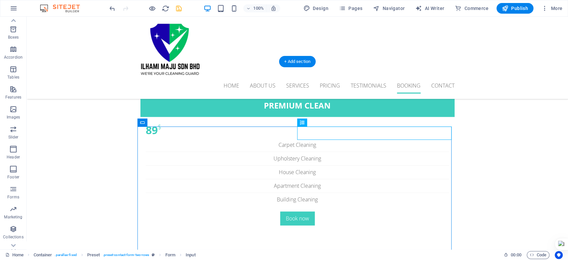
scroll to position [2265, 0]
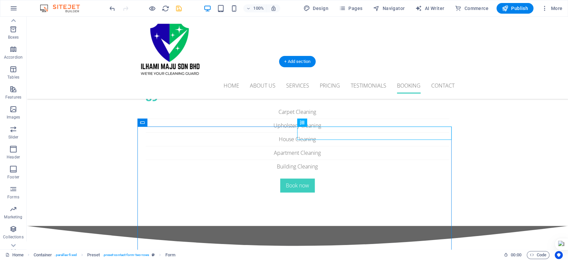
drag, startPoint x: 372, startPoint y: 142, endPoint x: 361, endPoint y: 143, distance: 10.7
drag, startPoint x: 196, startPoint y: 143, endPoint x: 237, endPoint y: 131, distance: 42.7
drag, startPoint x: 242, startPoint y: 132, endPoint x: 250, endPoint y: 135, distance: 8.8
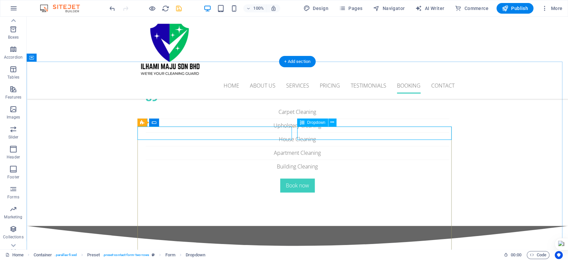
click at [196, 121] on icon at bounding box center [196, 122] width 4 height 7
